Goal: Task Accomplishment & Management: Use online tool/utility

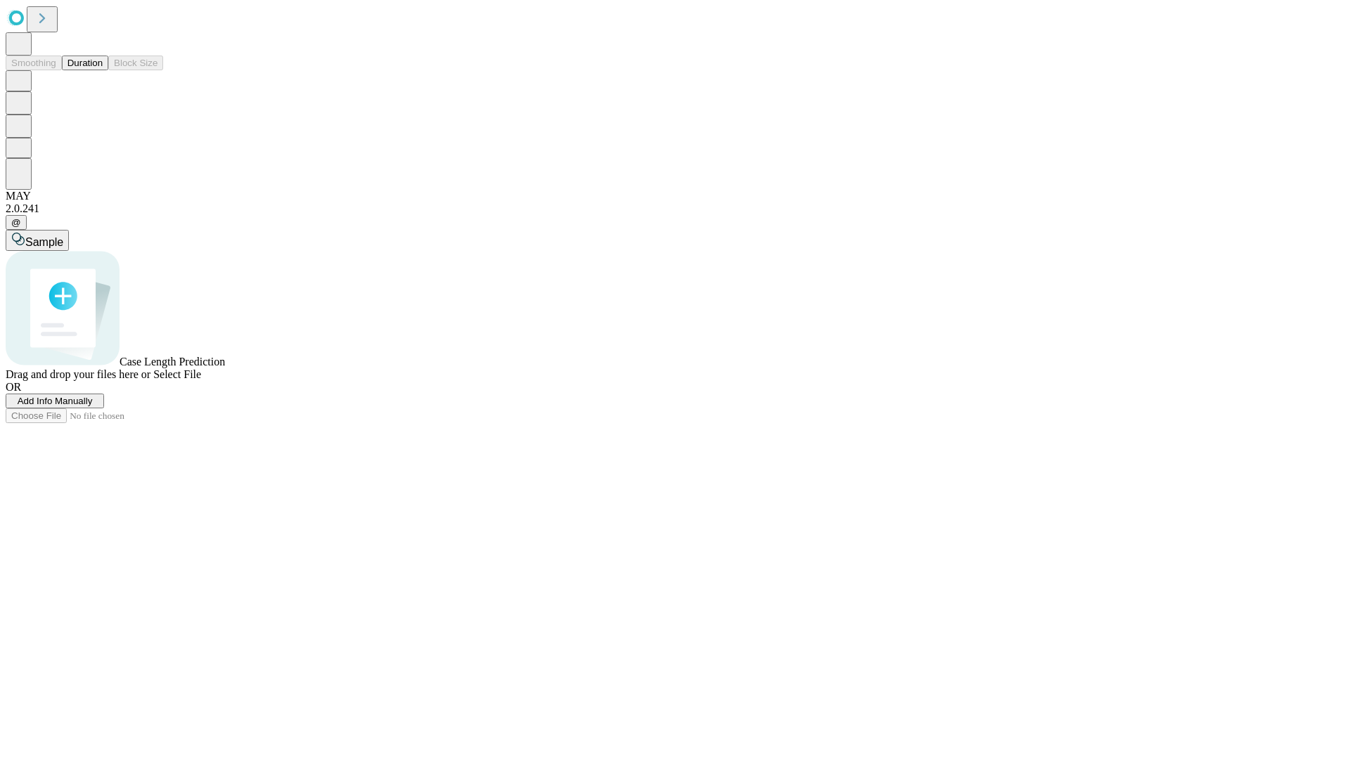
click at [103, 70] on button "Duration" at bounding box center [85, 63] width 46 height 15
click at [93, 406] on span "Add Info Manually" at bounding box center [55, 401] width 75 height 11
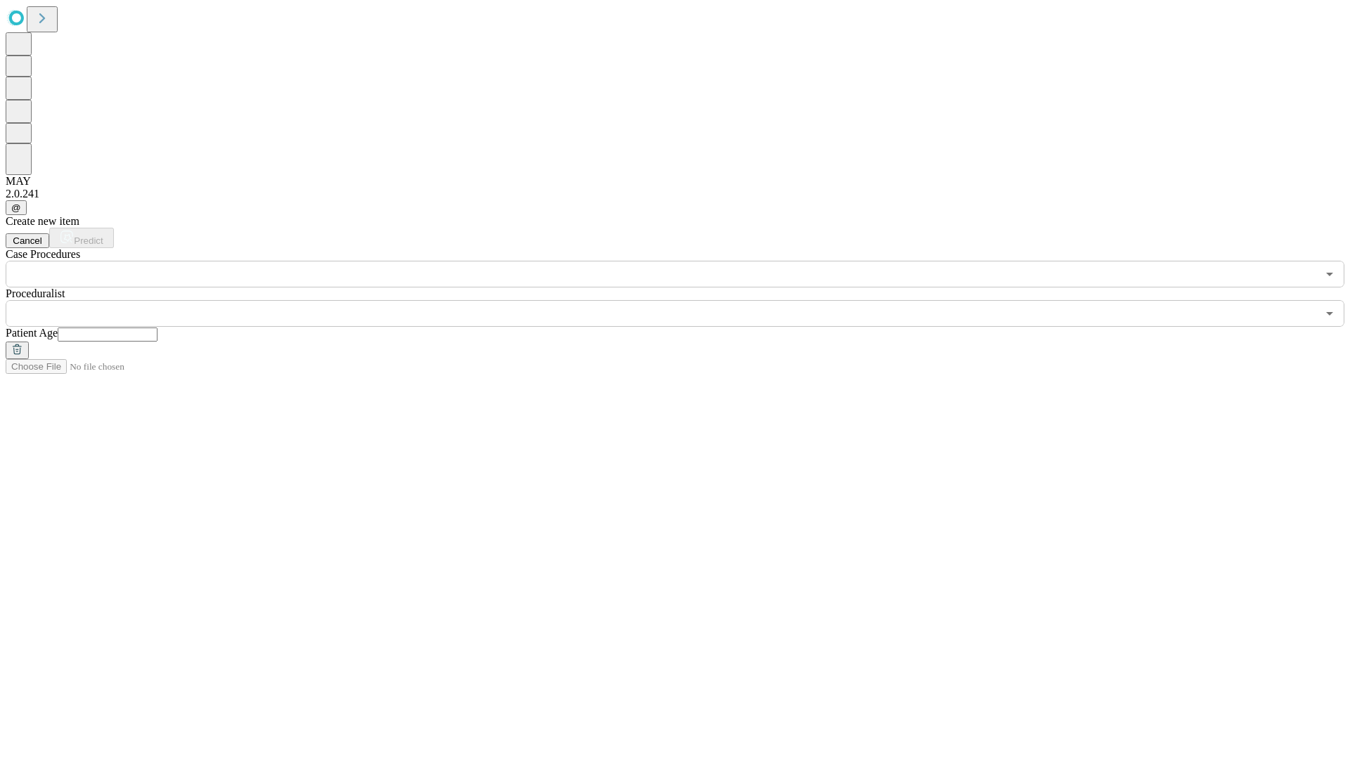
click at [157, 328] on input "text" at bounding box center [108, 335] width 100 height 14
type input "**"
click at [685, 300] on input "text" at bounding box center [661, 313] width 1311 height 27
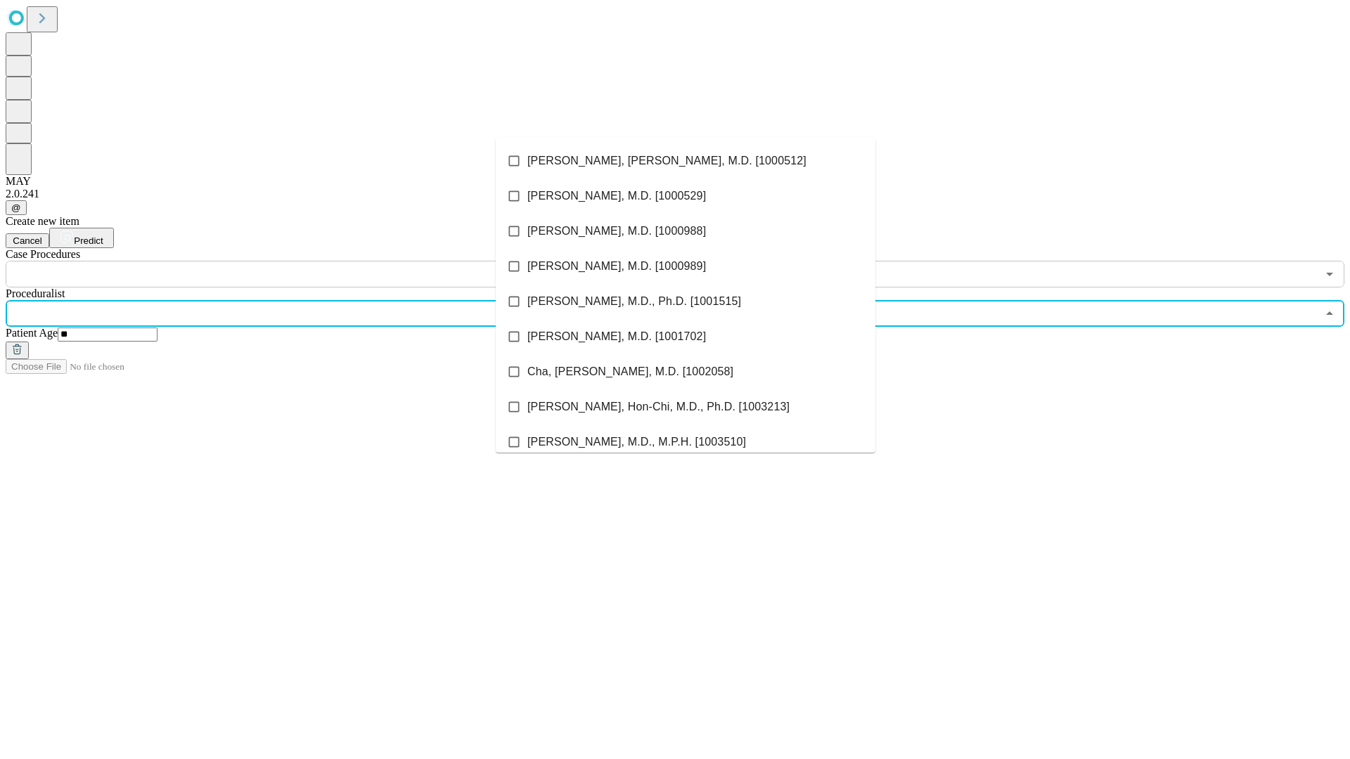
click at [685, 161] on li "[PERSON_NAME], [PERSON_NAME], M.D. [1000512]" at bounding box center [686, 160] width 380 height 35
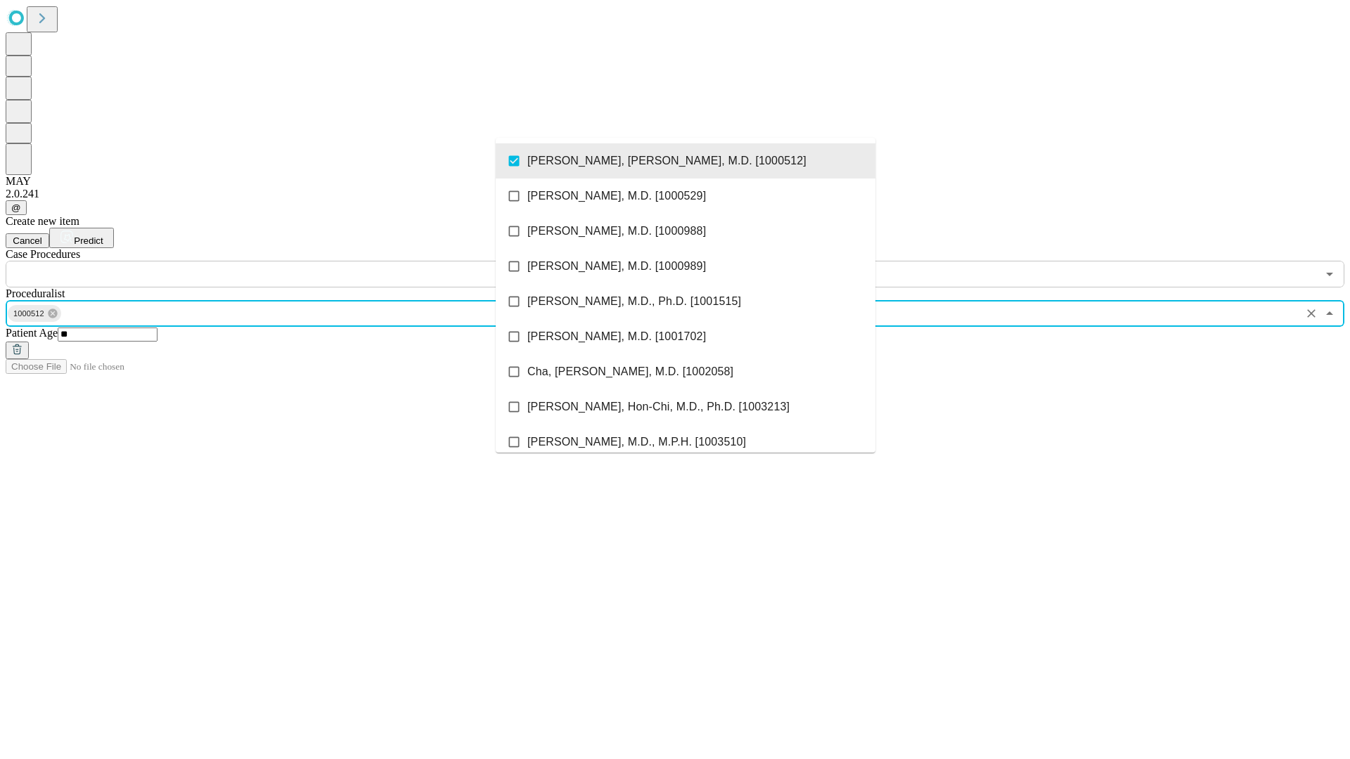
click at [295, 261] on input "text" at bounding box center [661, 274] width 1311 height 27
